Goal: Find contact information: Find contact information

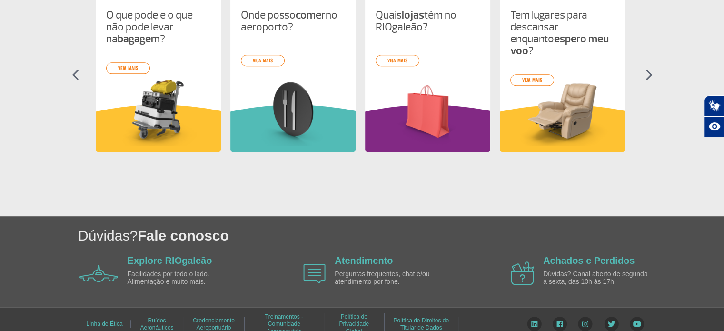
scroll to position [480, 0]
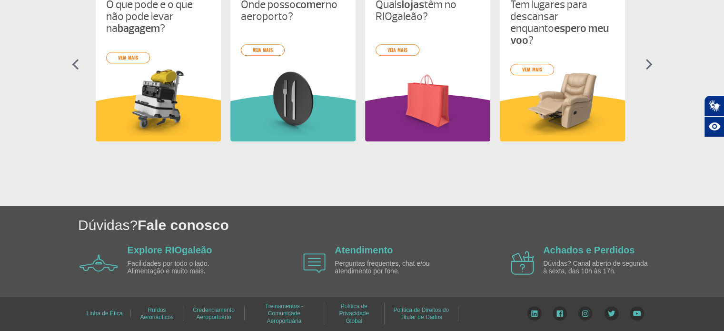
click at [317, 260] on img at bounding box center [314, 263] width 22 height 20
click at [358, 266] on p "Perguntas frequentes, chat e/ou atendimento por fone." at bounding box center [389, 267] width 109 height 15
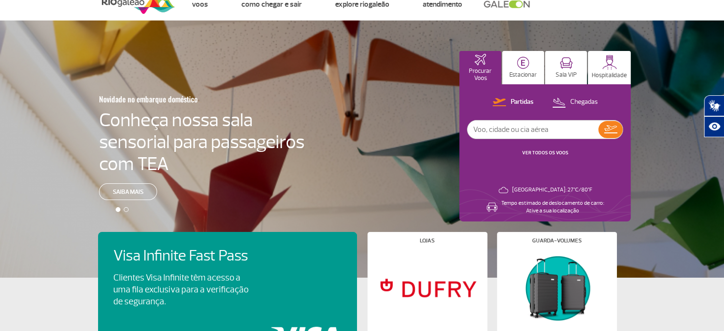
scroll to position [0, 0]
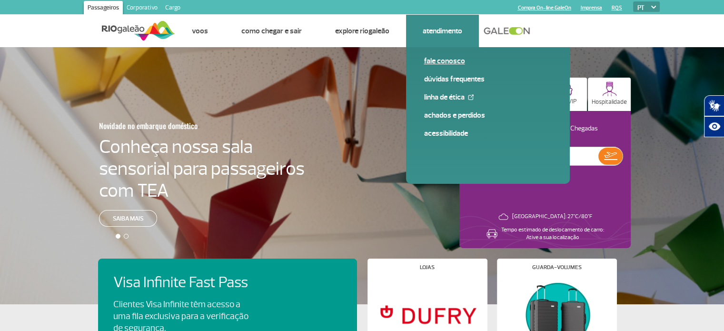
click at [441, 63] on link "Fale conosco" at bounding box center [488, 61] width 128 height 10
